Goal: Task Accomplishment & Management: Use online tool/utility

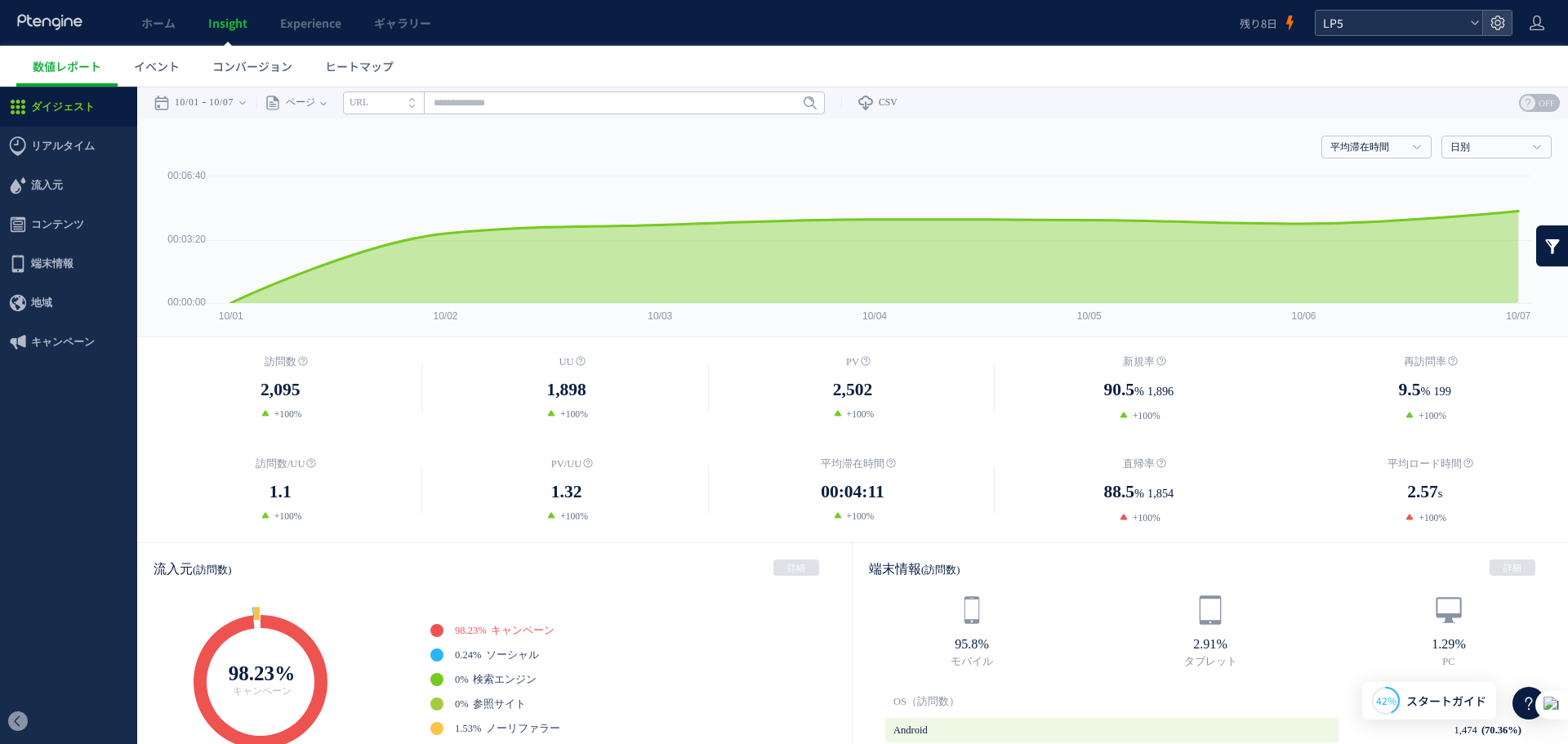
click at [1397, 22] on span "LP5" at bounding box center [1391, 23] width 146 height 24
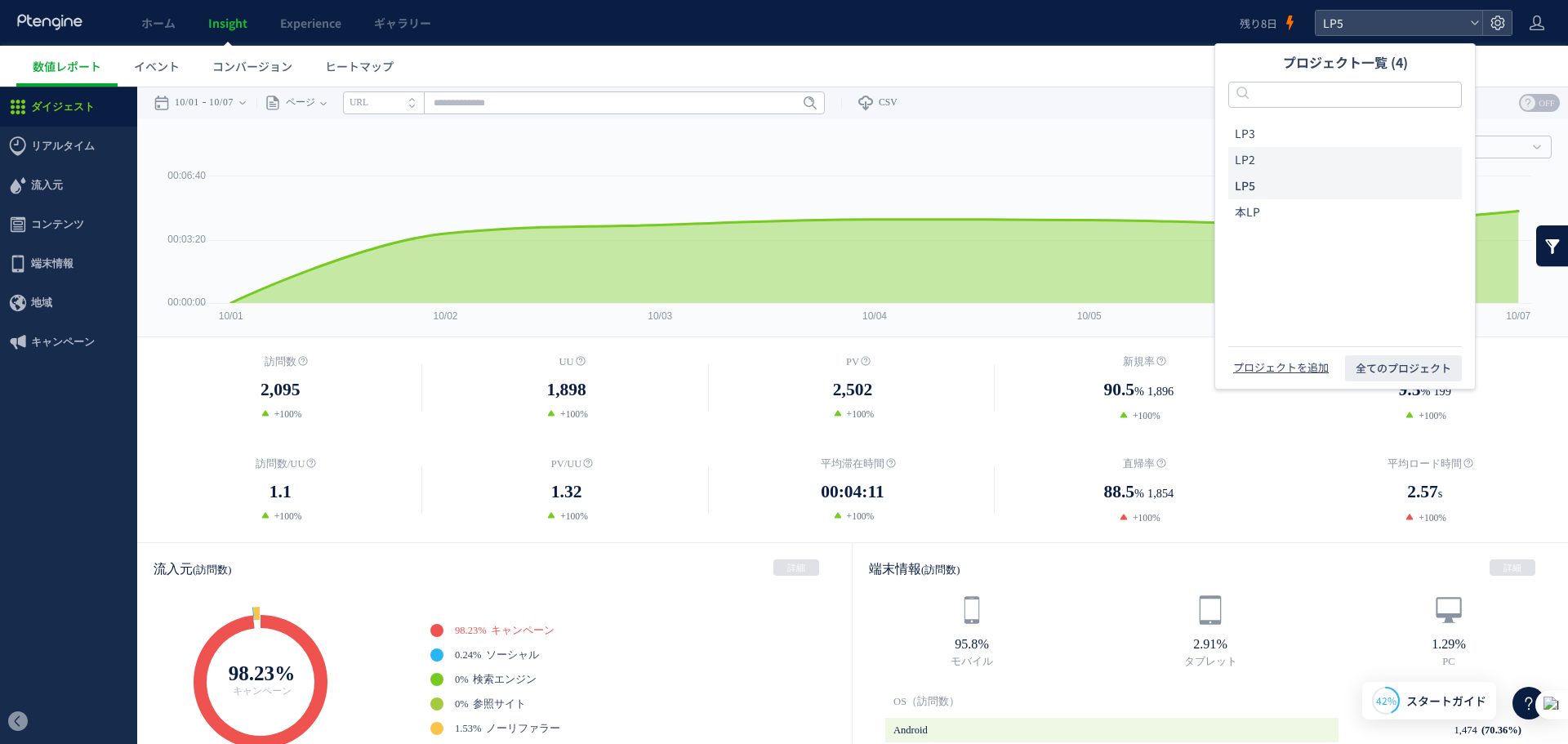
click at [1316, 157] on li "LP2" at bounding box center [1346, 160] width 234 height 26
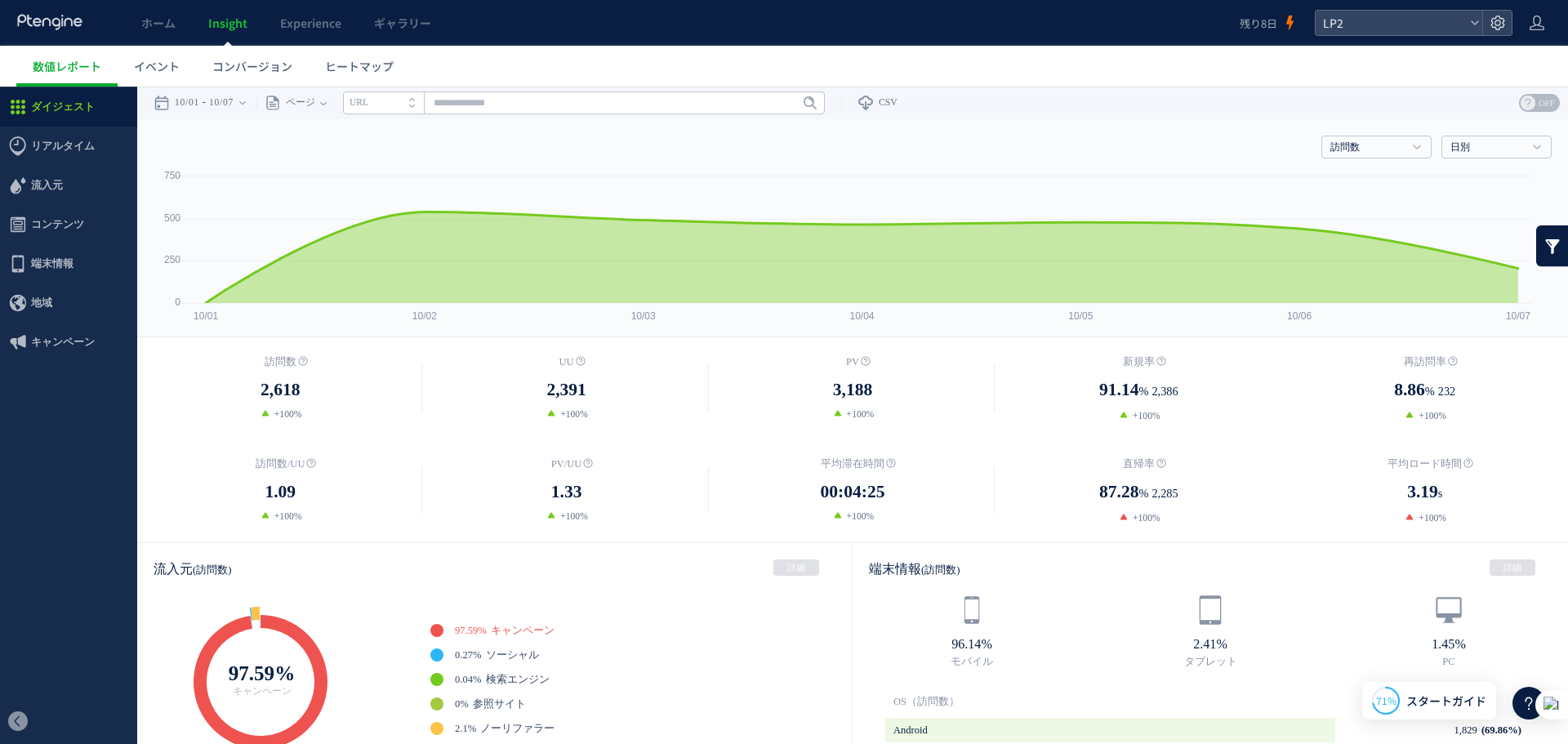
click at [866, 499] on span "00:04:25" at bounding box center [853, 491] width 64 height 27
click at [1378, 362] on dt "再訪問率" at bounding box center [1425, 362] width 286 height 17
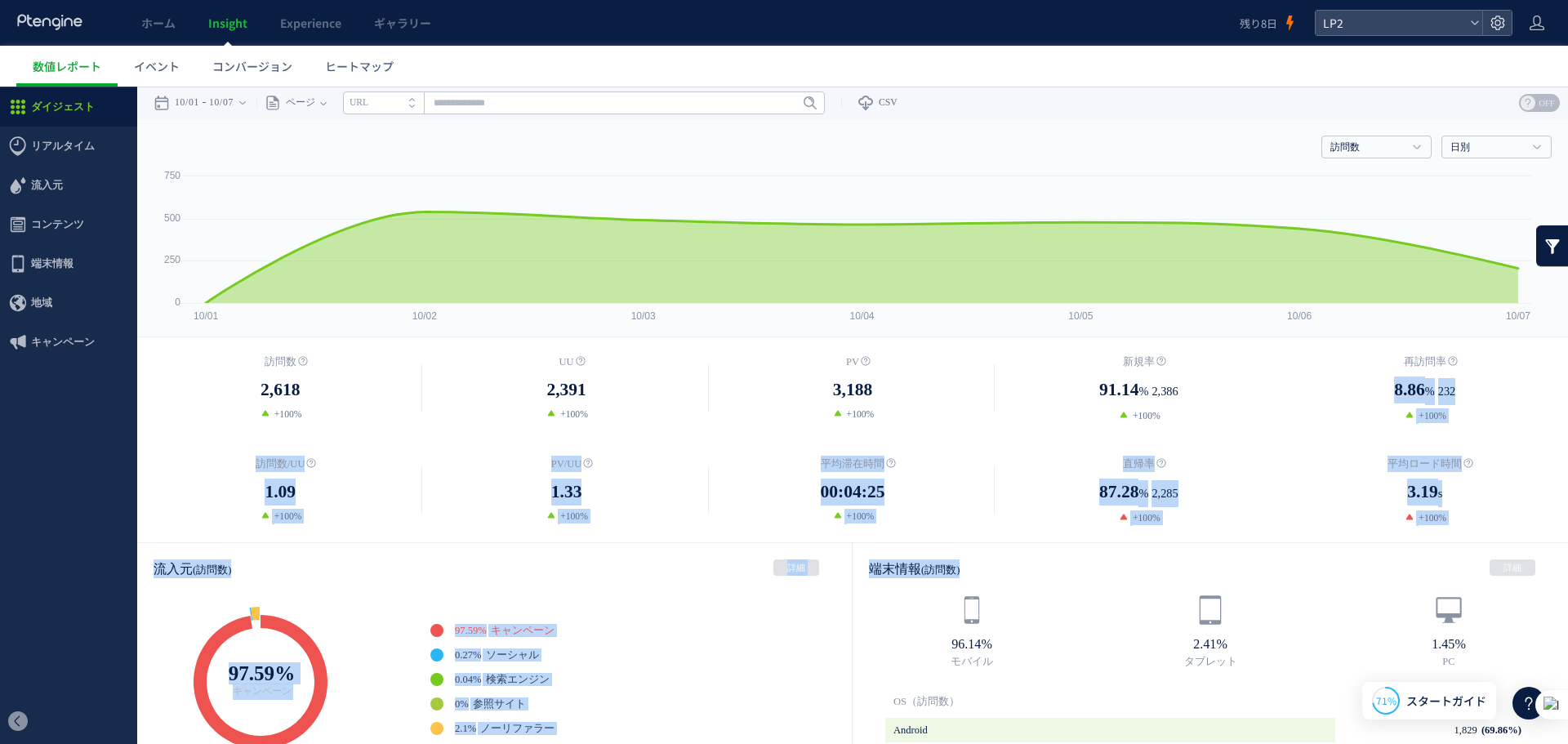
drag, startPoint x: 1353, startPoint y: 400, endPoint x: 1542, endPoint y: 566, distance: 251.5
click at [1446, 511] on dd "+100%" at bounding box center [1425, 517] width 286 height 15
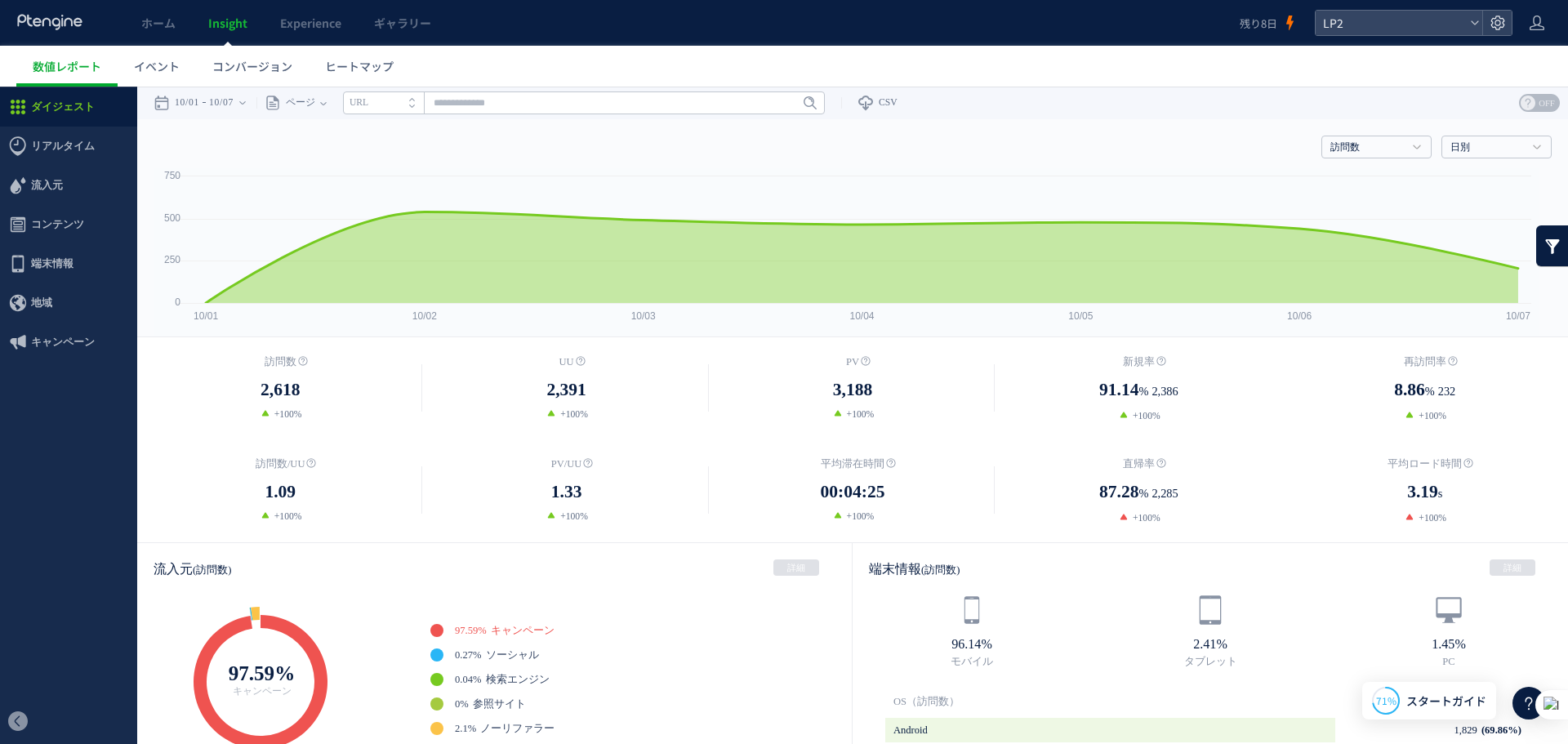
drag, startPoint x: 1446, startPoint y: 514, endPoint x: 1367, endPoint y: 470, distance: 90.4
click at [1367, 470] on dl "平均ロード時間 3.19 s +100%" at bounding box center [1425, 490] width 286 height 70
click at [1164, 520] on dd "+100%" at bounding box center [1138, 517] width 286 height 15
click at [823, 480] on span "00:04:25" at bounding box center [853, 491] width 64 height 27
drag, startPoint x: 823, startPoint y: 517, endPoint x: 934, endPoint y: 519, distance: 111.0
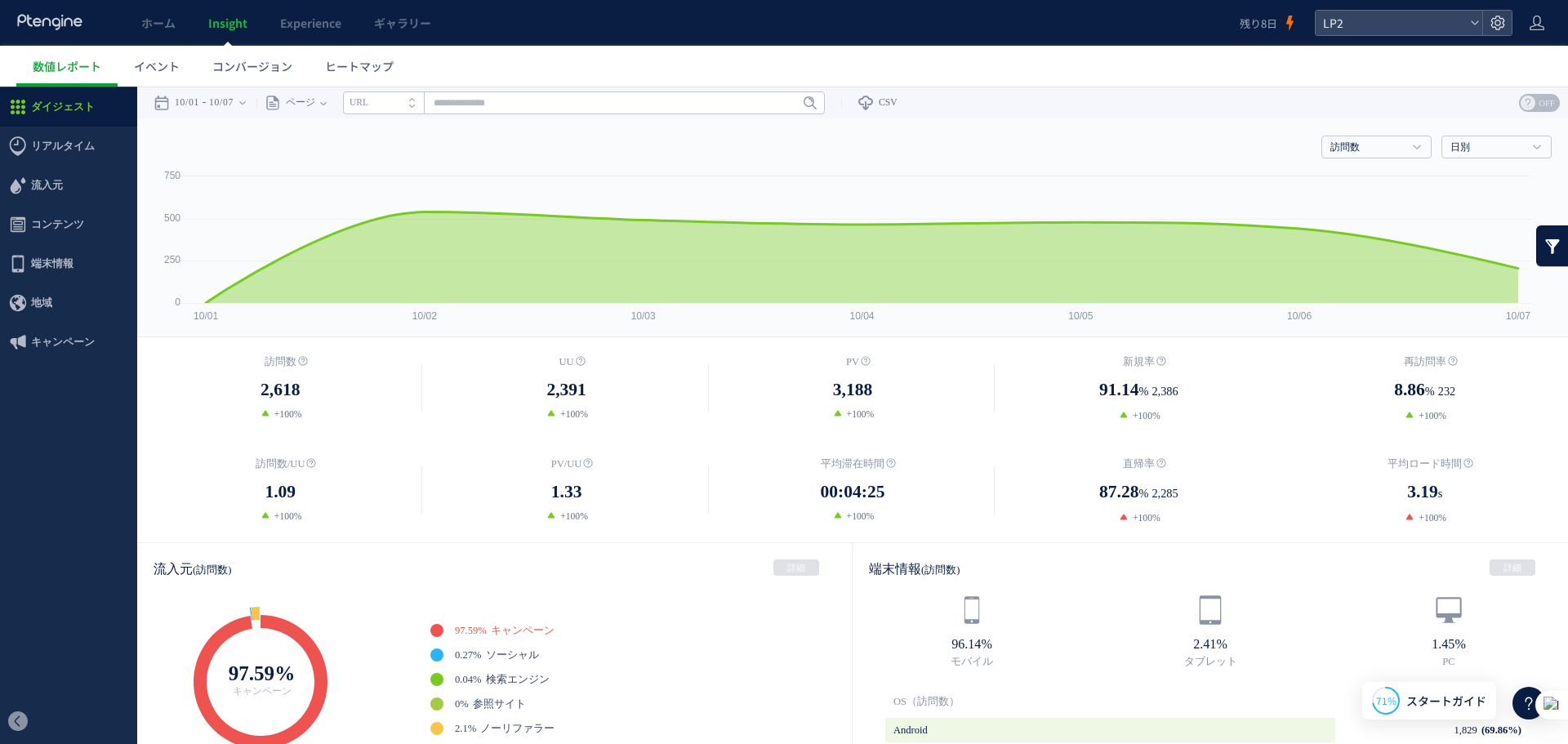
click at [938, 519] on dd "+100%" at bounding box center [852, 516] width 286 height 15
click at [924, 519] on dd "+100%" at bounding box center [852, 516] width 286 height 15
drag, startPoint x: 899, startPoint y: 527, endPoint x: 702, endPoint y: 440, distance: 215.4
click at [748, 454] on div "訪問数 2,618 +100% [GEOGRAPHIC_DATA] %" at bounding box center [852, 439] width 1431 height 205
drag, startPoint x: 605, startPoint y: 402, endPoint x: 360, endPoint y: 382, distance: 245.8
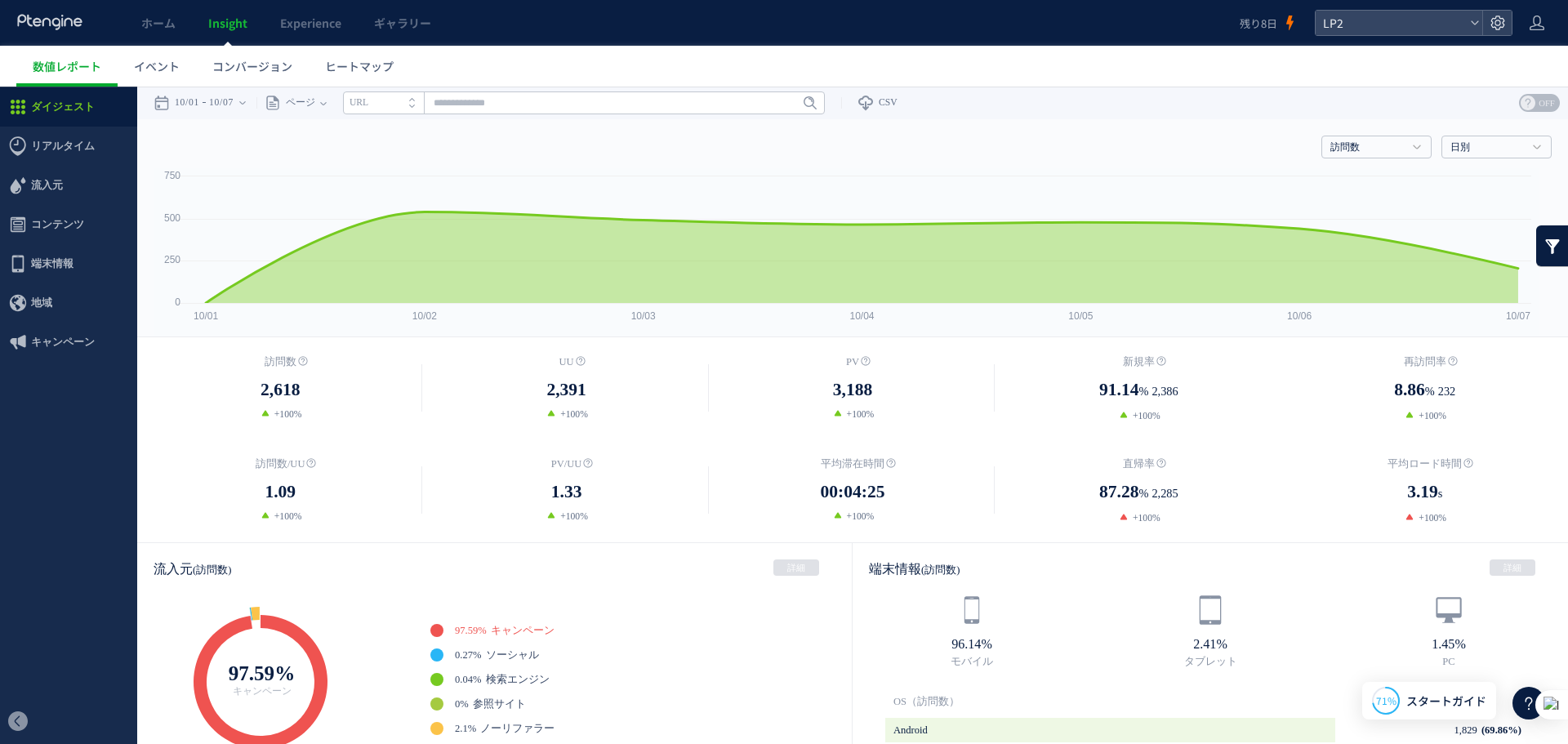
click at [479, 369] on dl "UU 2,391 +100%" at bounding box center [566, 388] width 286 height 68
drag, startPoint x: 227, startPoint y: 358, endPoint x: 1250, endPoint y: 613, distance: 1054.3
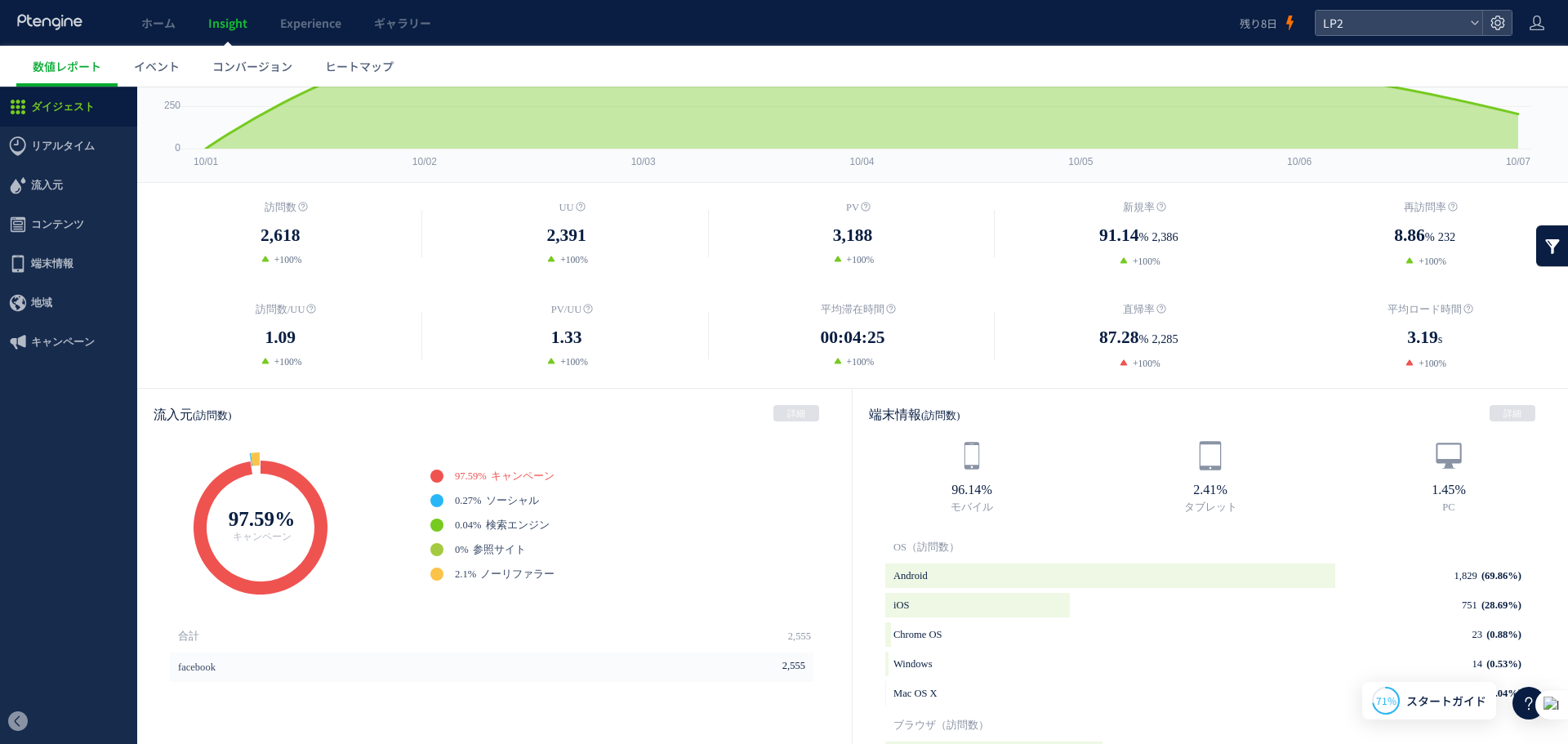
scroll to position [163, 0]
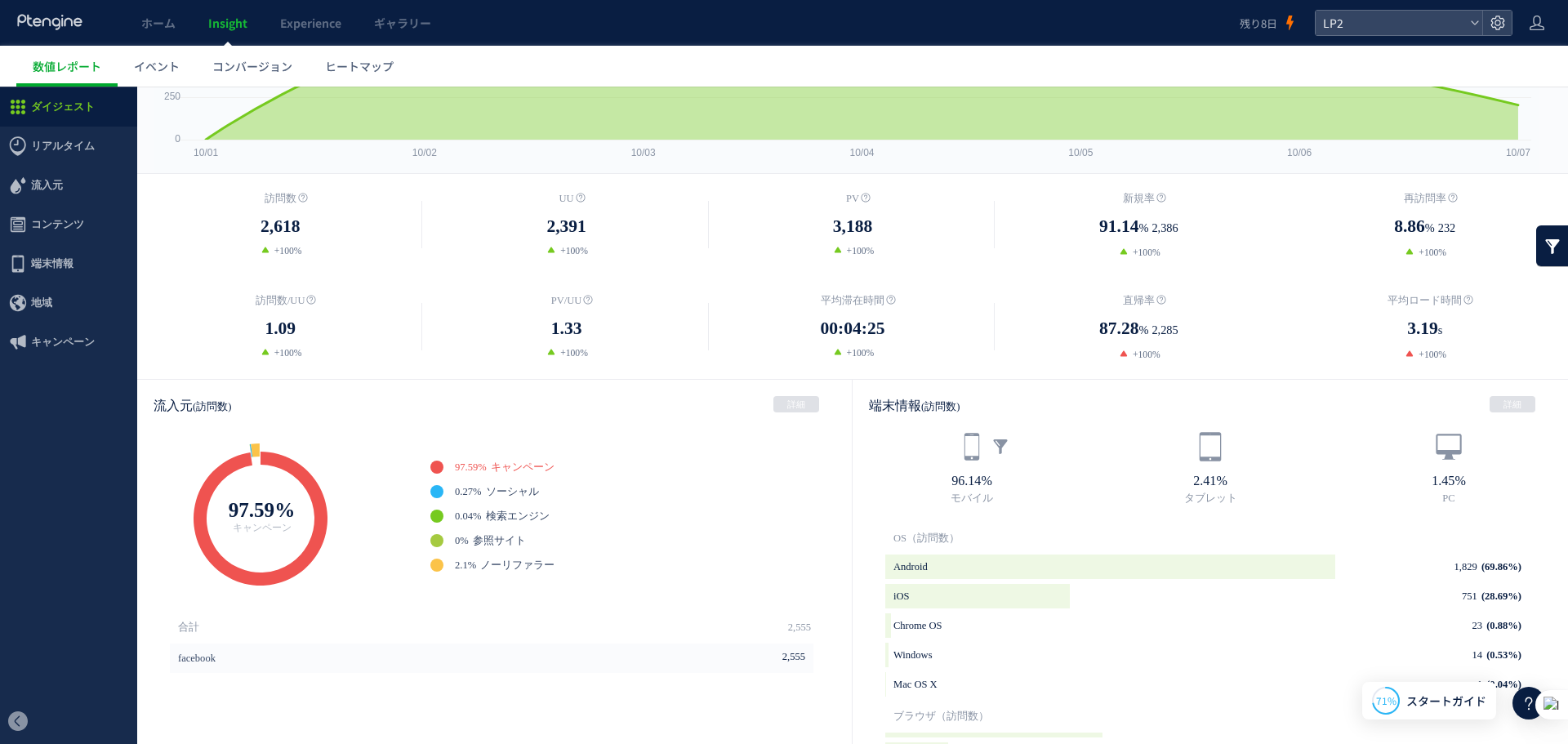
click at [899, 504] on div "96.14% モバイル" at bounding box center [972, 469] width 239 height 75
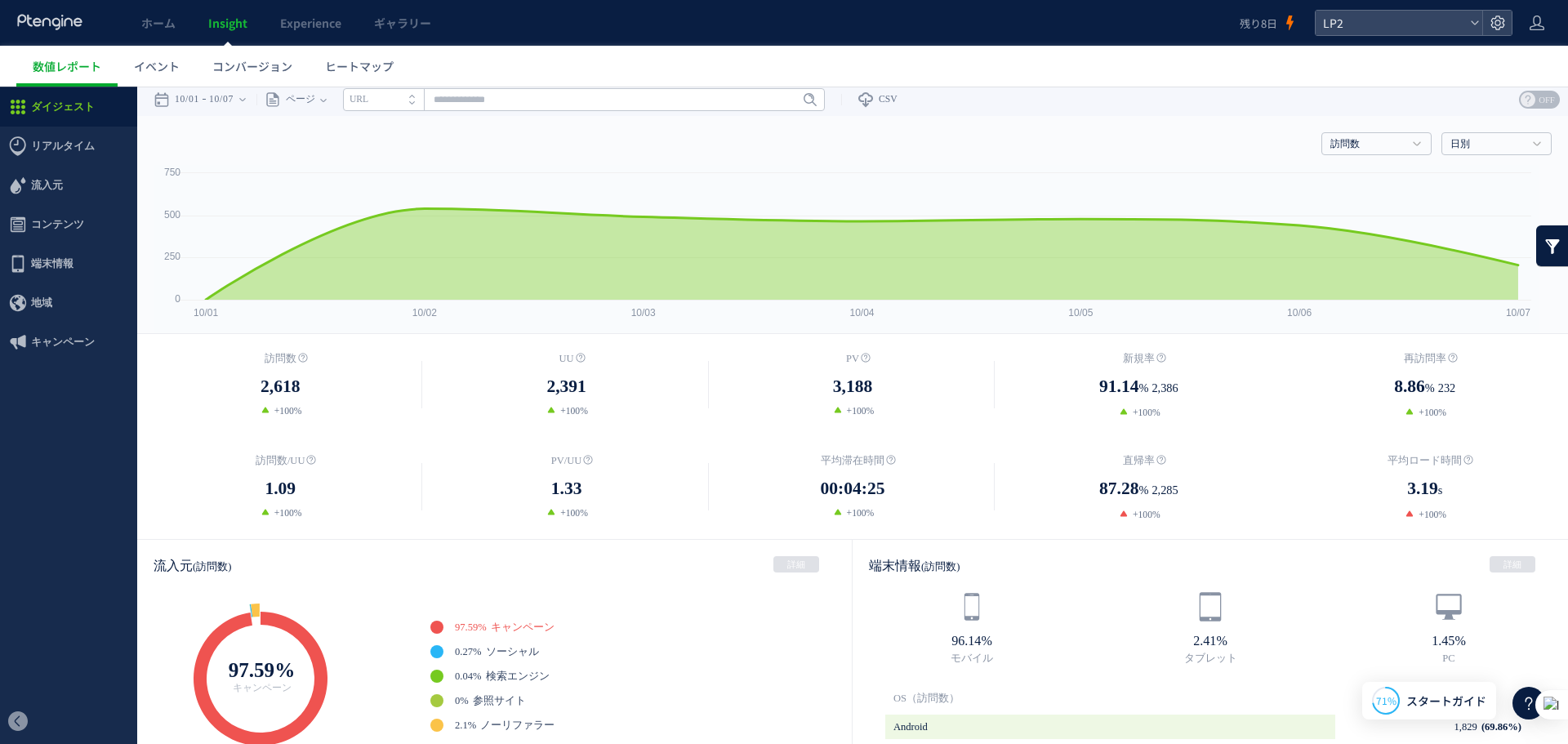
scroll to position [0, 0]
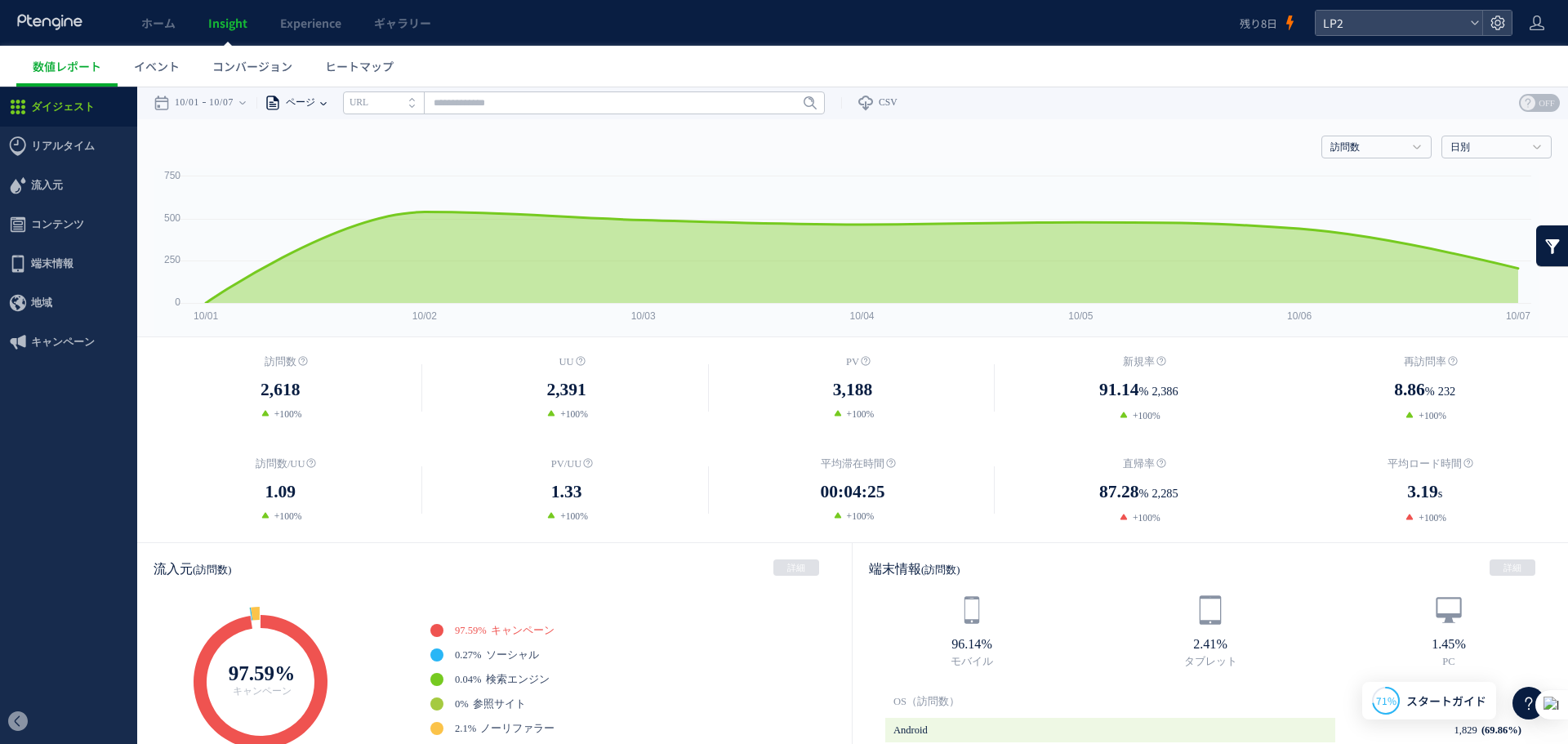
click at [306, 103] on span "ページ" at bounding box center [297, 102] width 34 height 32
click at [457, 152] on div "訪問数 訪問数 [GEOGRAPHIC_DATA] PV 新規率 再訪問率 訪問数/UU PV/UU 平均滞在時間 直帰率 平均ロード時間 日別" at bounding box center [852, 144] width 1399 height 49
click at [239, 71] on span "コンバージョン" at bounding box center [253, 66] width 80 height 17
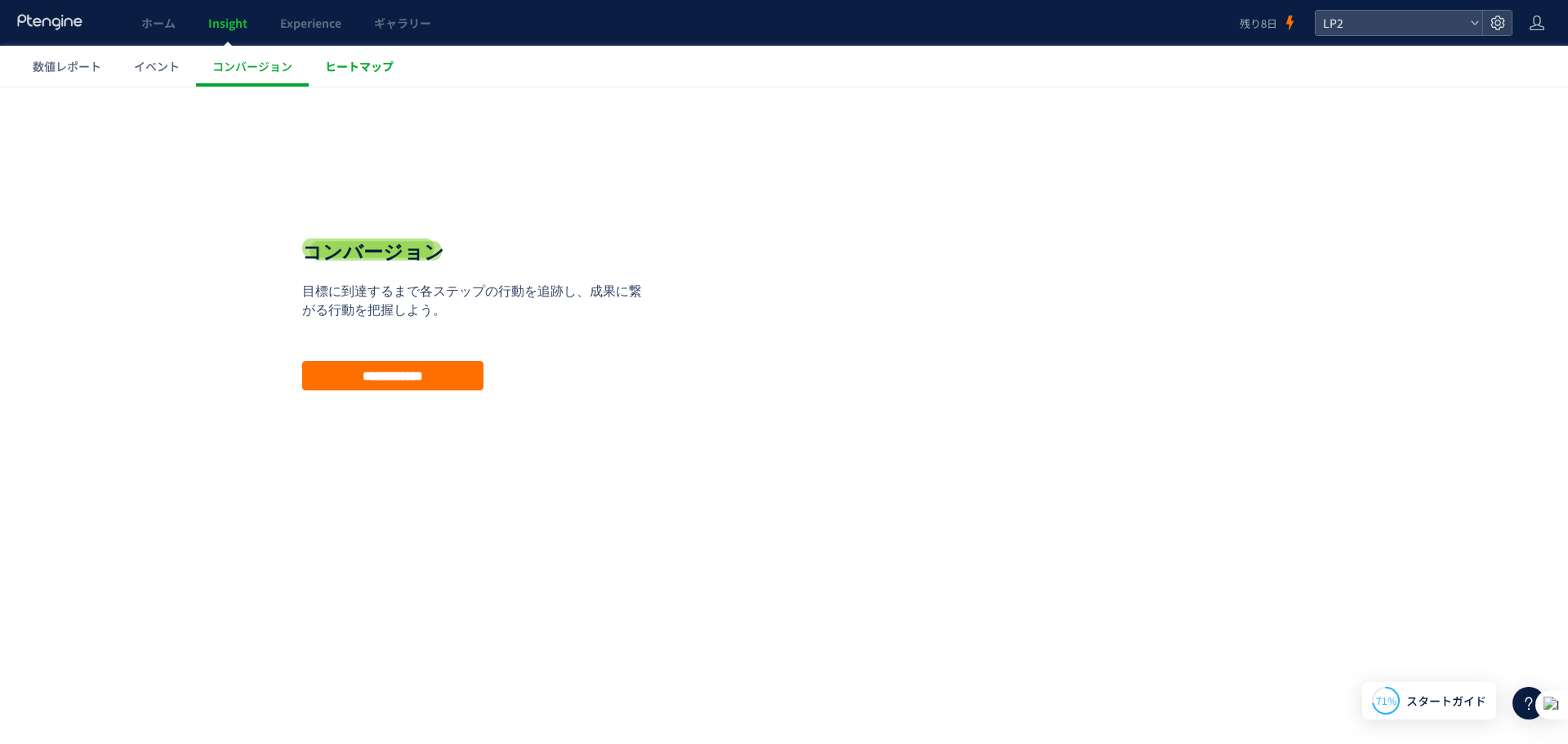
click at [358, 61] on span "ヒートマップ" at bounding box center [359, 66] width 69 height 17
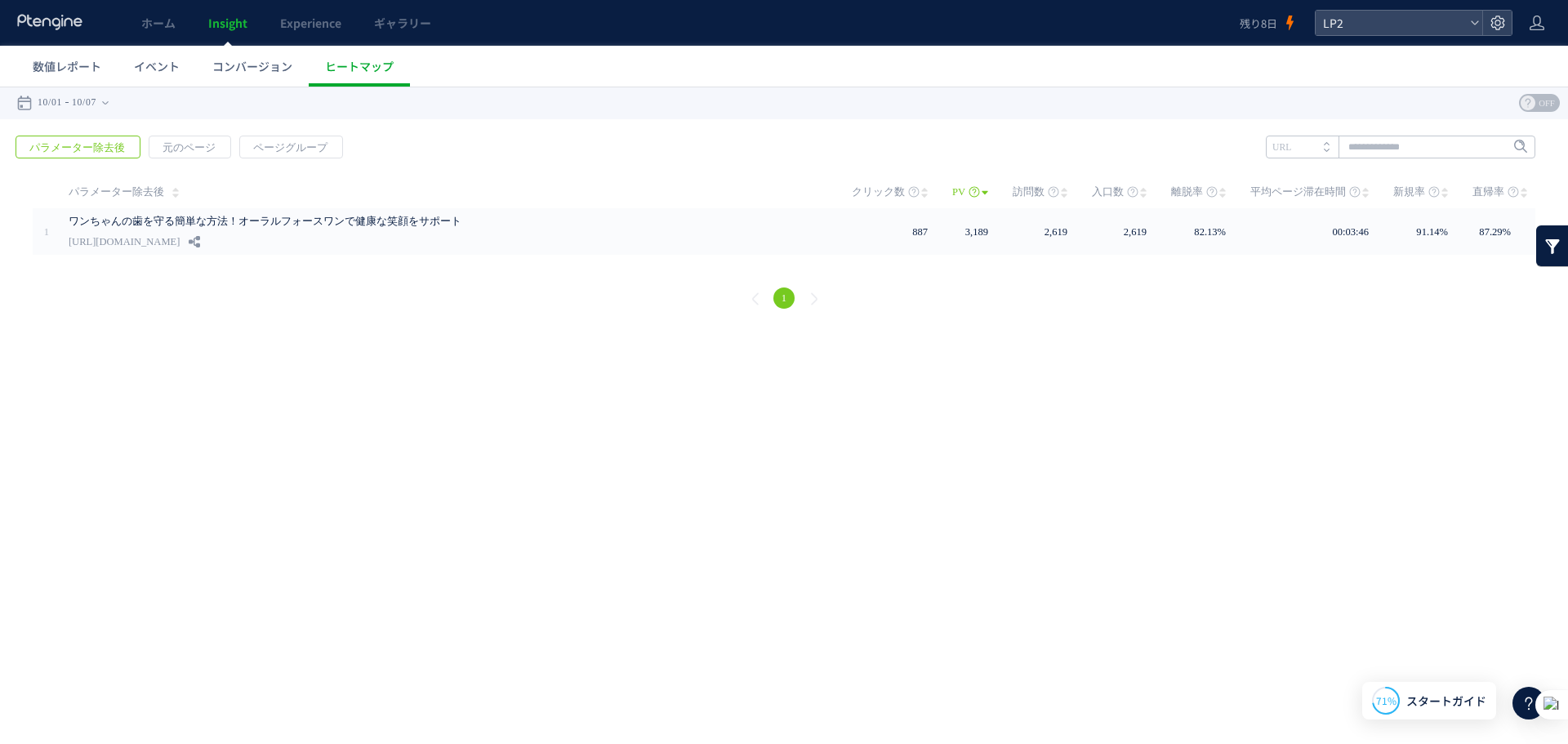
click at [240, 61] on span "コンバージョン" at bounding box center [253, 66] width 80 height 17
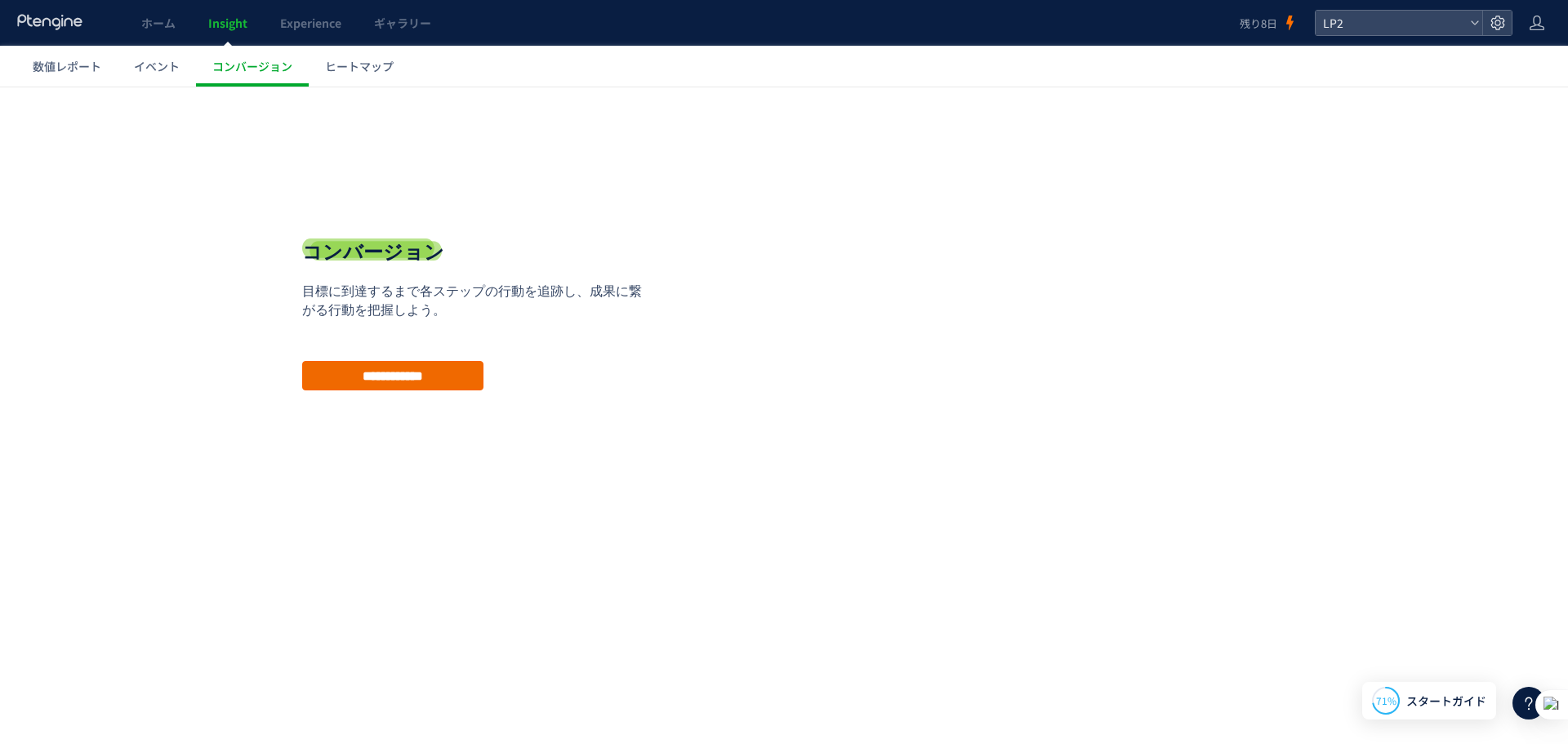
click at [445, 371] on input "**********" at bounding box center [393, 375] width 181 height 30
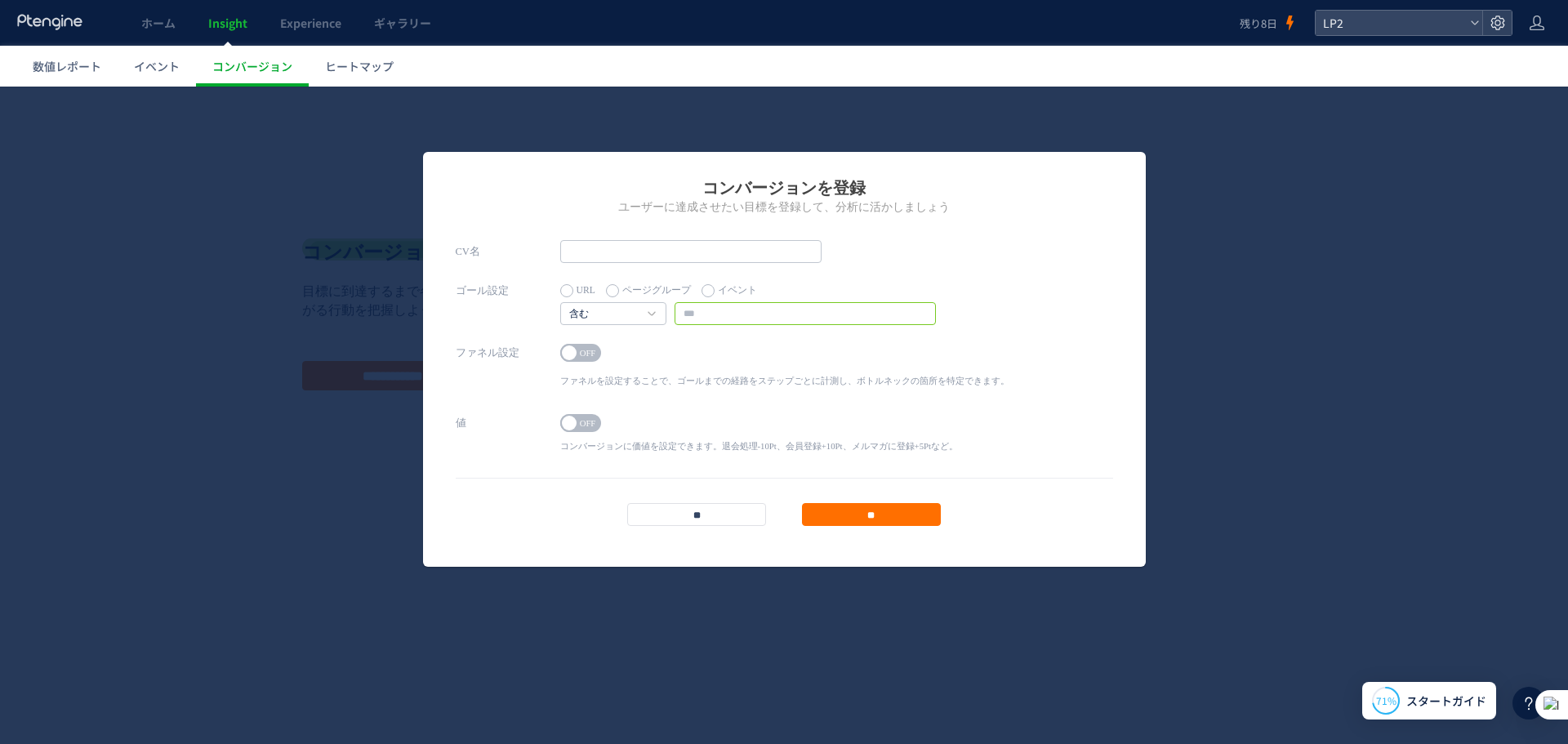
click at [687, 313] on input "text" at bounding box center [805, 314] width 261 height 23
click at [708, 501] on footer "** **" at bounding box center [784, 501] width 657 height 48
click at [662, 504] on input "**" at bounding box center [696, 514] width 139 height 23
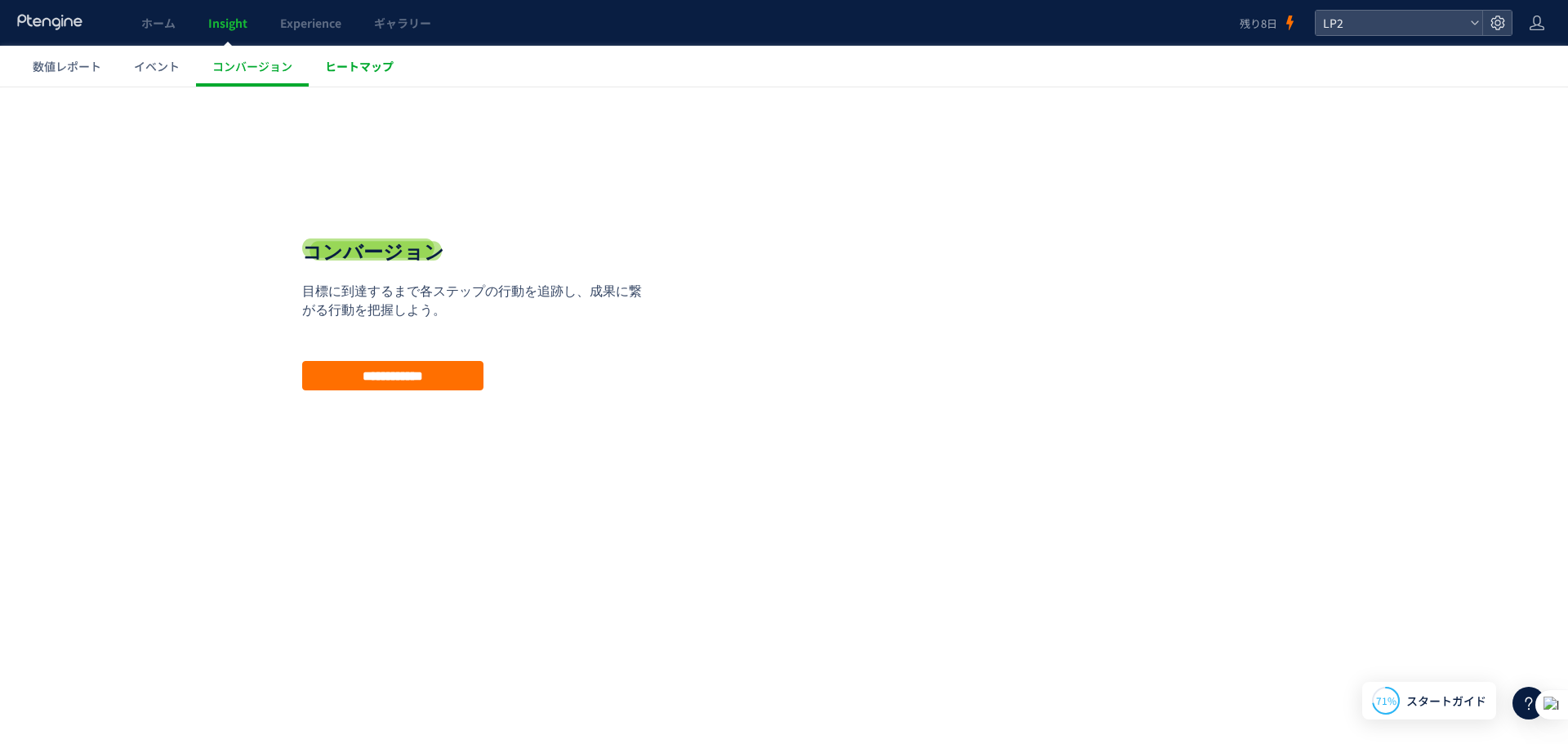
click at [360, 57] on link "ヒートマップ" at bounding box center [359, 65] width 101 height 41
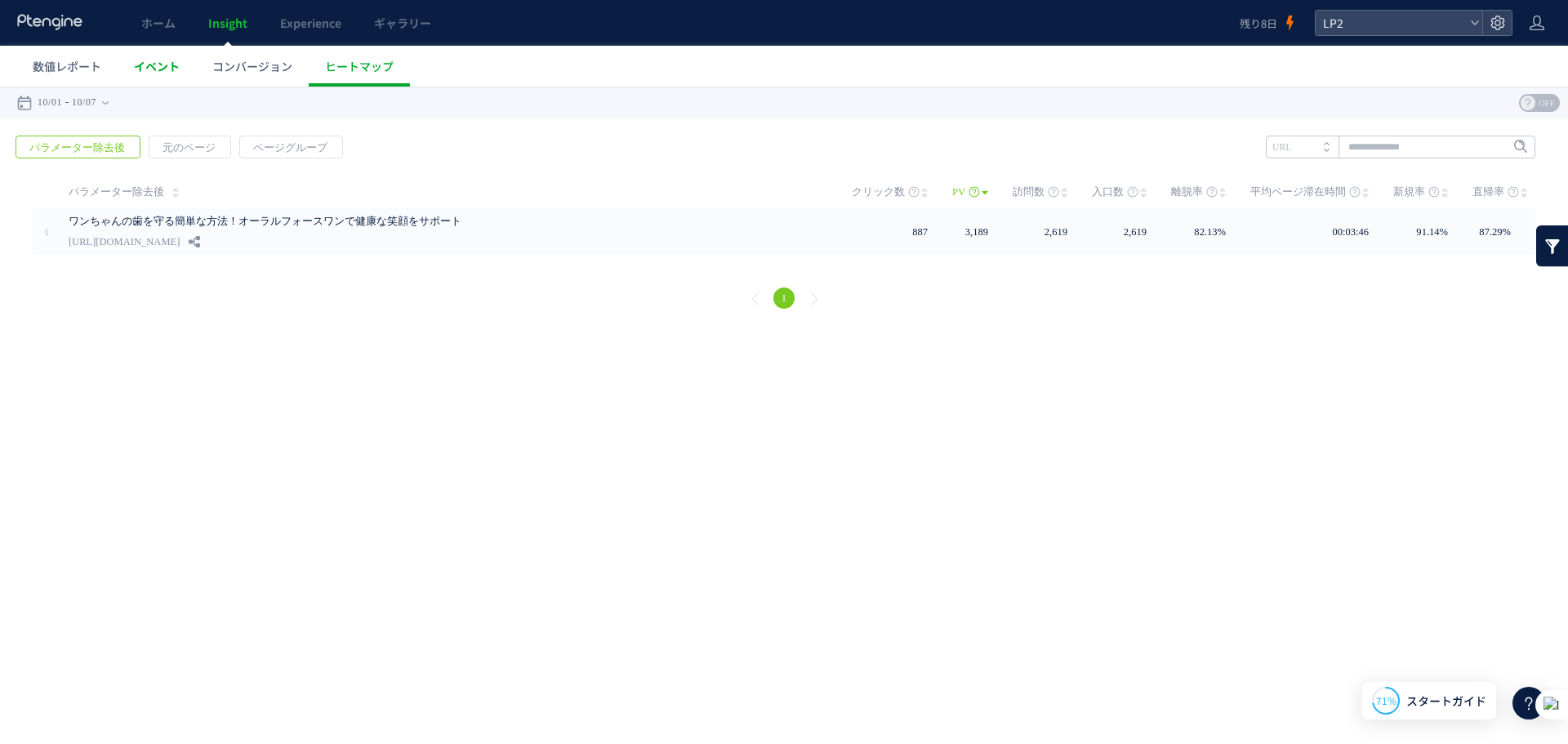
click at [158, 61] on span "イベント" at bounding box center [157, 66] width 45 height 17
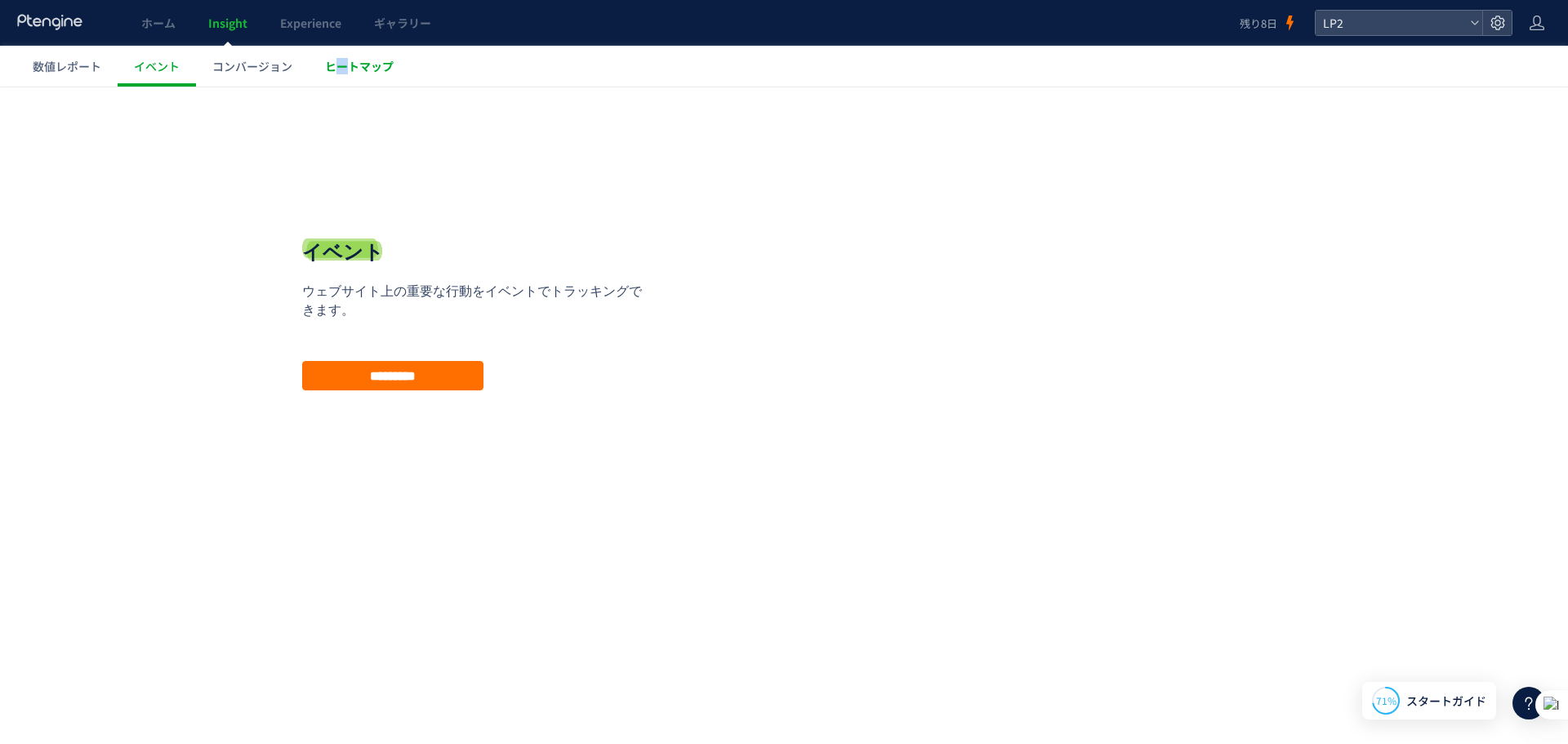
click at [345, 54] on link "ヒートマップ" at bounding box center [359, 65] width 101 height 41
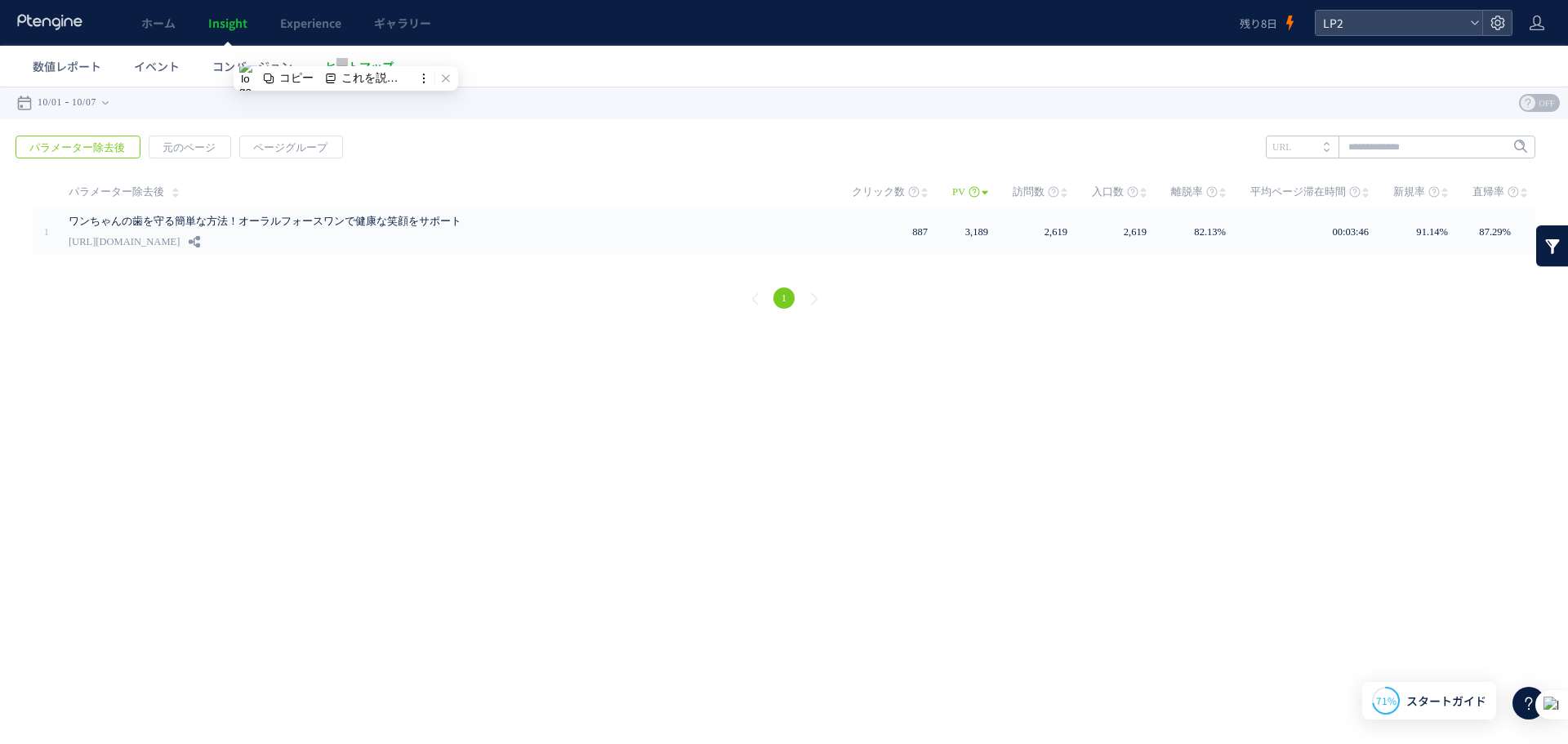
click at [434, 172] on div "戻る パラメーター除去後 元のページ ページグループ 実装" at bounding box center [784, 225] width 1568 height 211
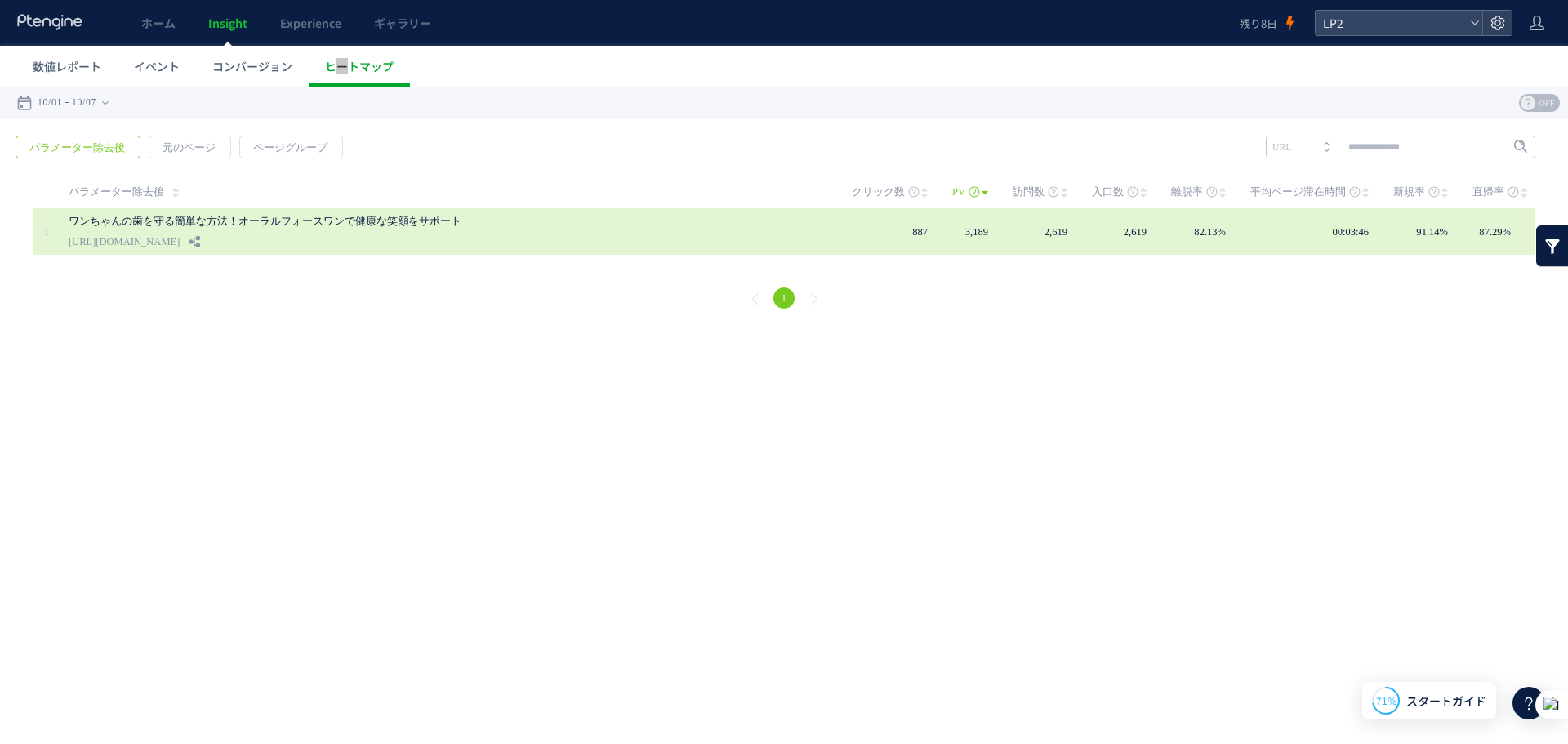
click at [1367, 235] on span "00:03:46" at bounding box center [1351, 232] width 37 height 11
